Goal: Task Accomplishment & Management: Manage account settings

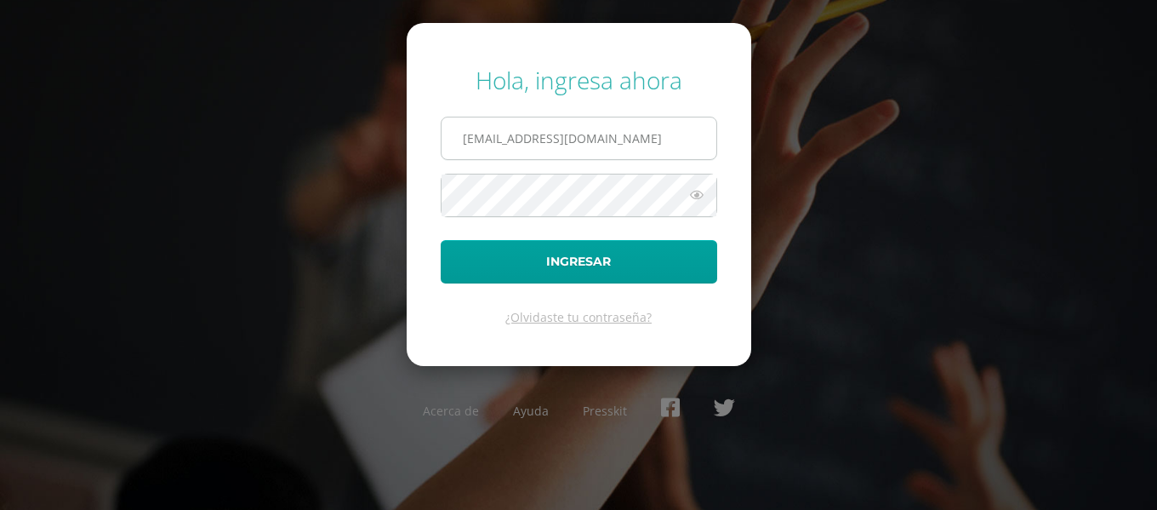
click at [615, 151] on input "202502@colegioelfaro.edu.gt" at bounding box center [579, 138] width 275 height 42
type input "201821@colegioelfaro.edu.gt"
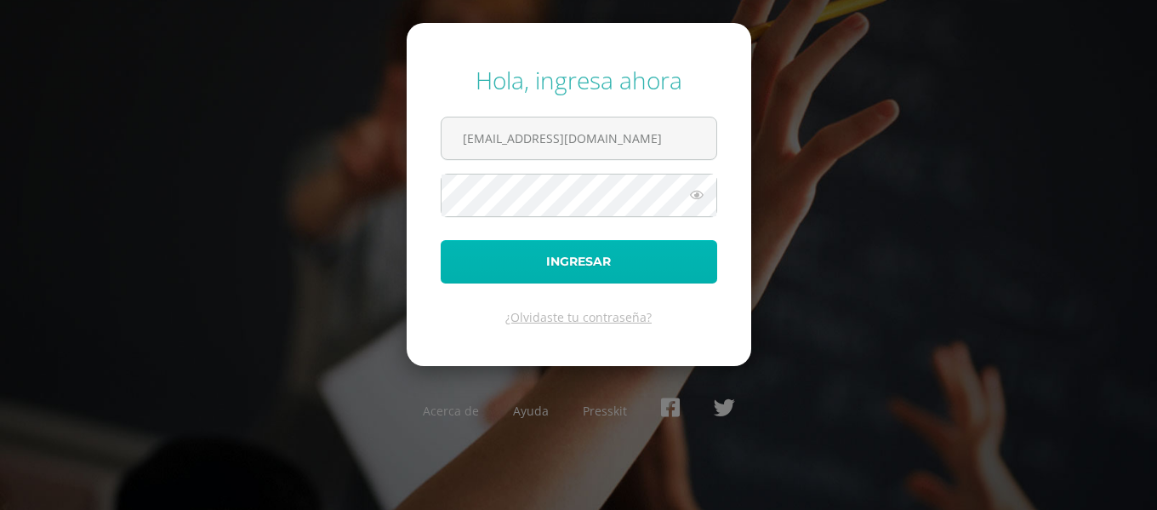
click at [572, 262] on button "Ingresar" at bounding box center [579, 261] width 277 height 43
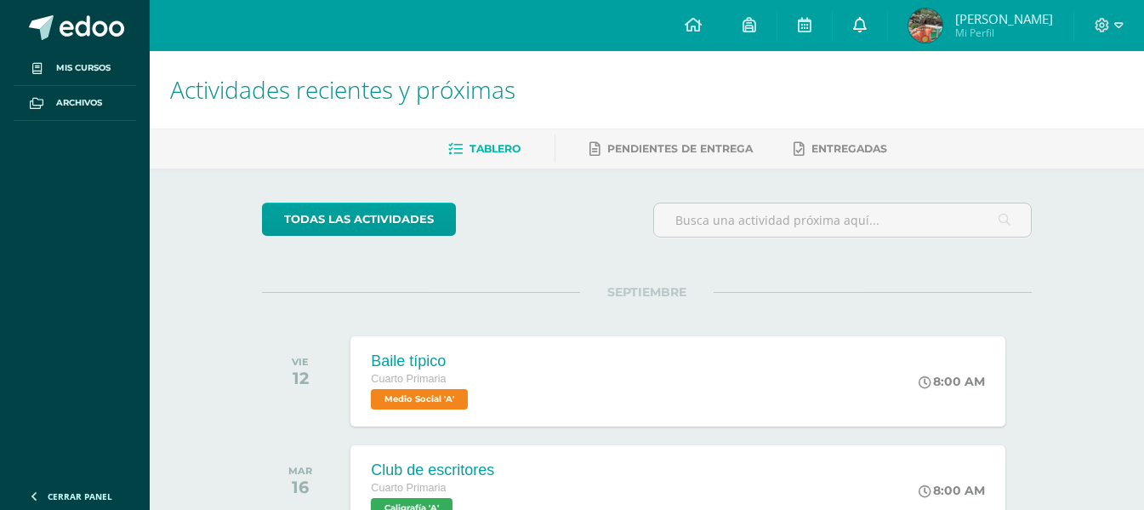
click at [887, 15] on link at bounding box center [860, 25] width 54 height 51
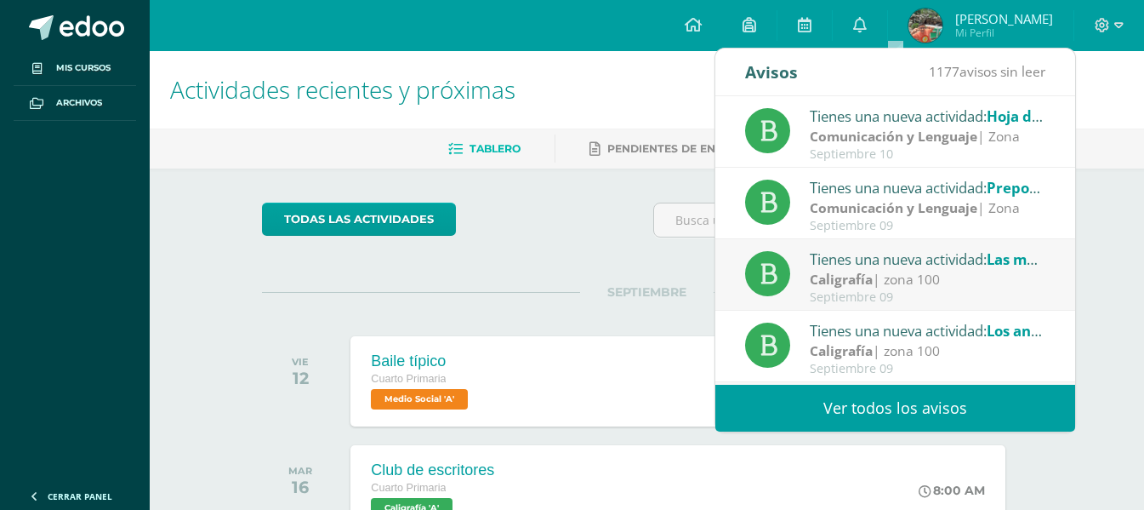
click at [840, 118] on div "Tienes una nueva actividad: Hoja de trabajo" at bounding box center [928, 116] width 237 height 22
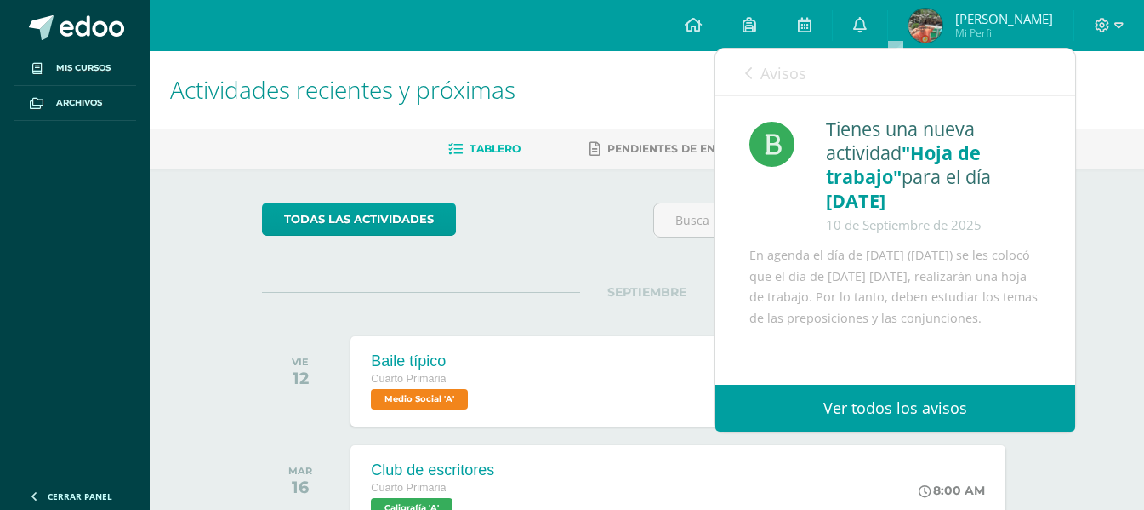
scroll to position [3, 0]
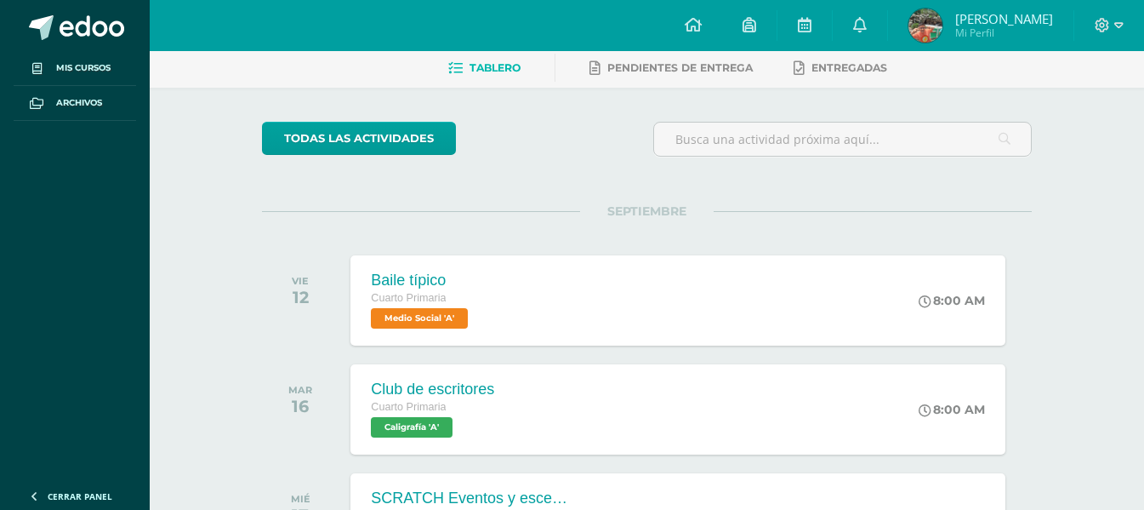
scroll to position [0, 0]
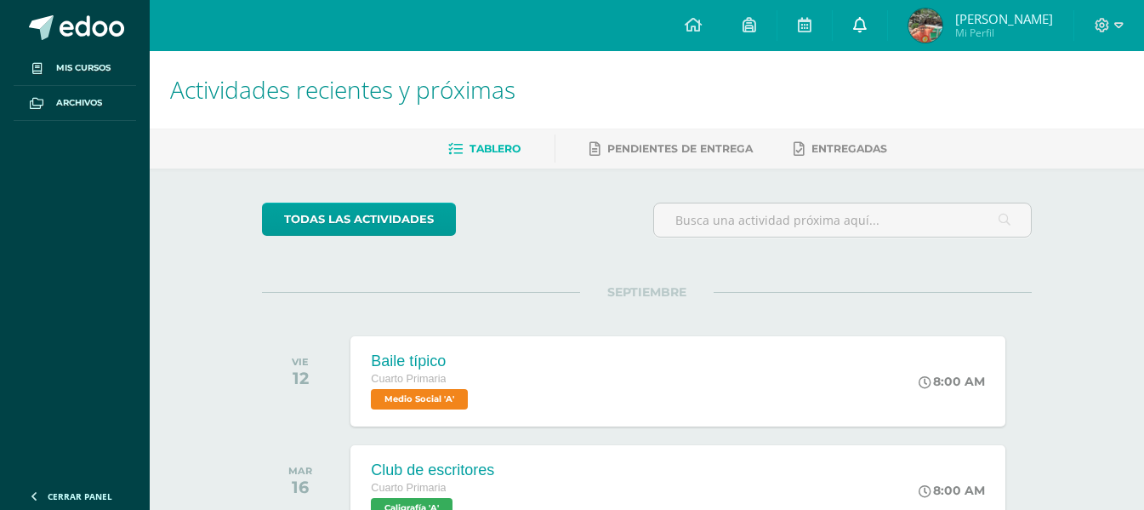
click at [867, 27] on icon at bounding box center [860, 24] width 14 height 15
click at [658, 114] on h1 "Actividades recientes y próximas" at bounding box center [647, 89] width 954 height 77
click at [1115, 20] on icon at bounding box center [1119, 25] width 9 height 15
click at [1049, 128] on div "Configuración Cerrar sesión" at bounding box center [1056, 103] width 134 height 66
click at [1049, 125] on link "Cerrar sesión" at bounding box center [1056, 115] width 134 height 25
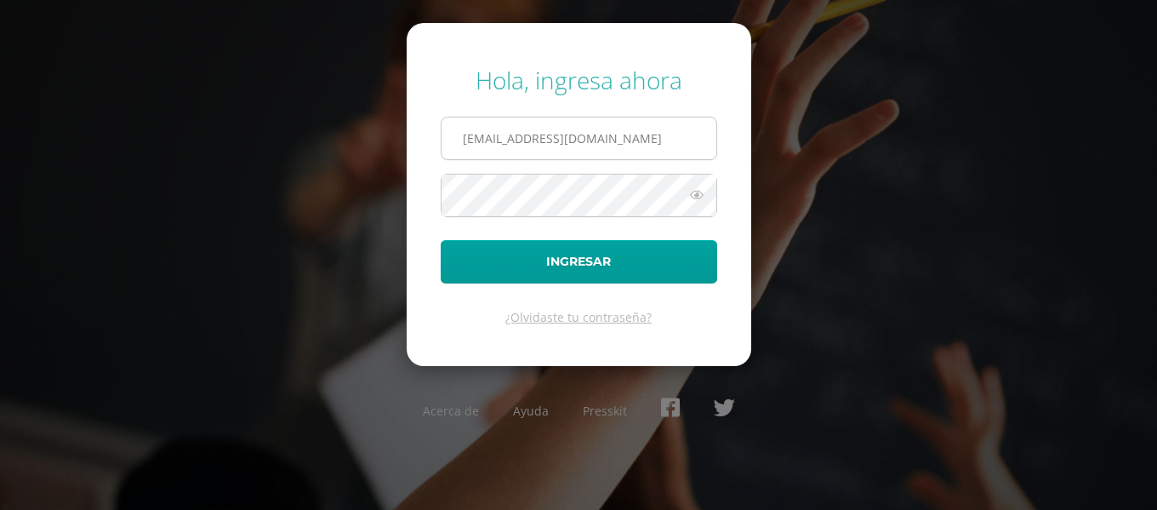
click at [641, 150] on input "201821@colegioelfaro.edu.gt" at bounding box center [579, 138] width 275 height 42
type input "202502@colegioelfaro.edu.gt"
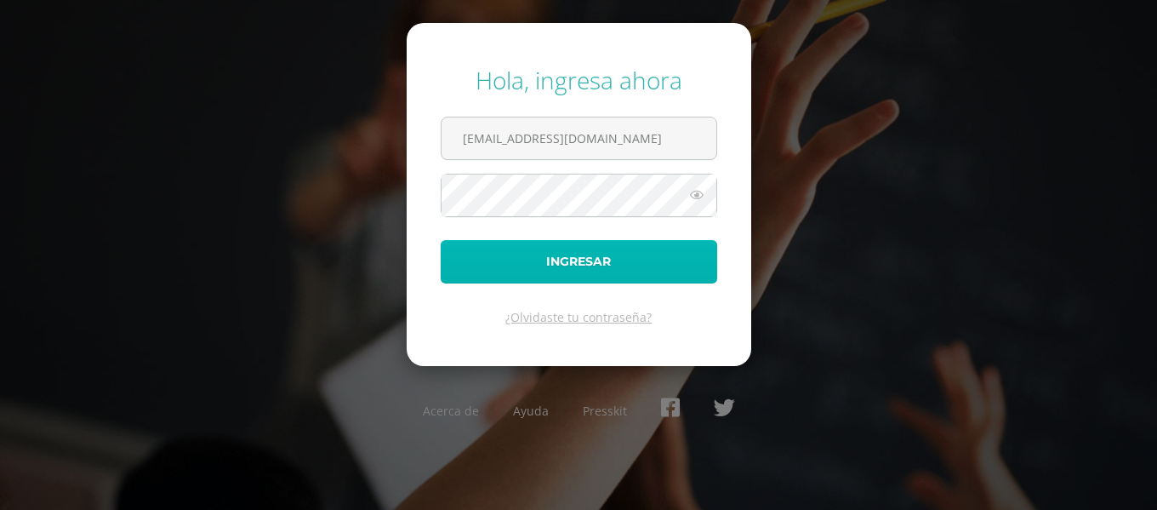
click at [591, 271] on button "Ingresar" at bounding box center [579, 261] width 277 height 43
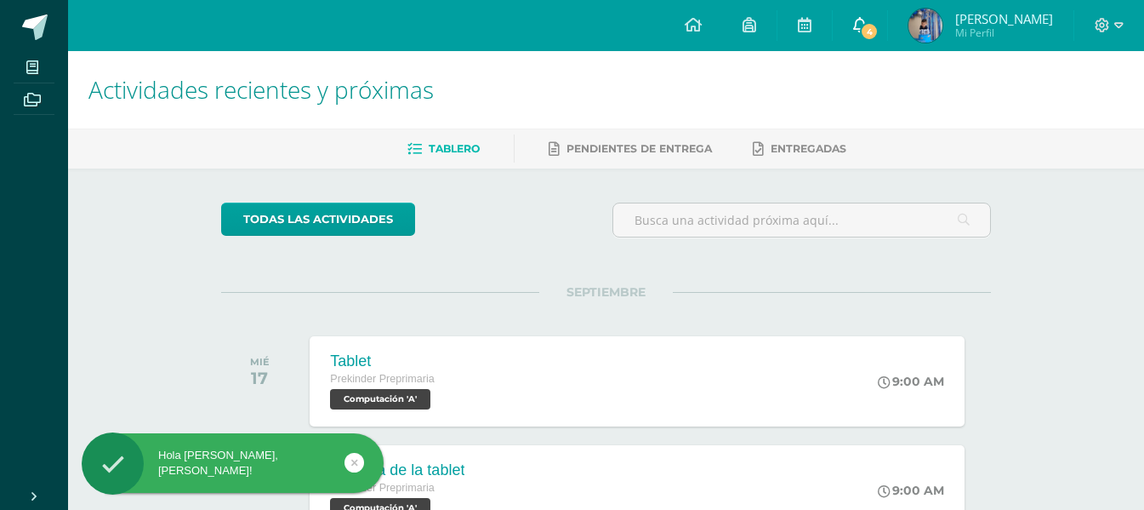
click at [867, 20] on icon at bounding box center [860, 24] width 14 height 15
